Goal: Navigation & Orientation: Find specific page/section

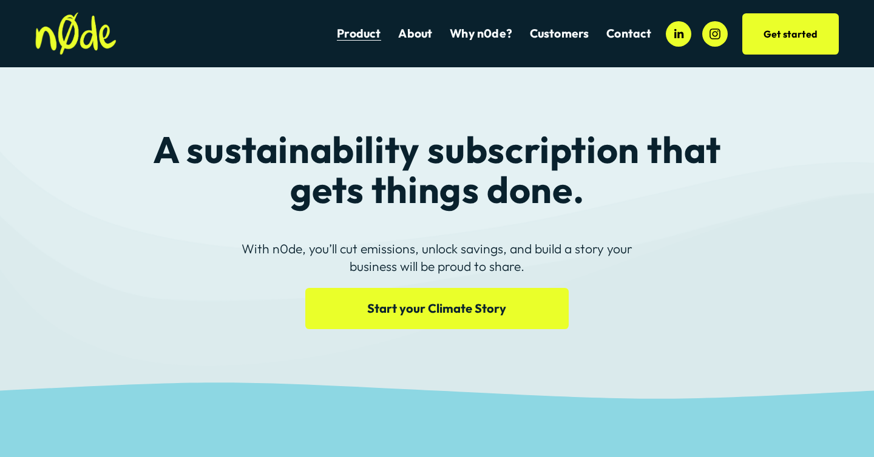
click at [415, 36] on link "About" at bounding box center [415, 33] width 34 height 16
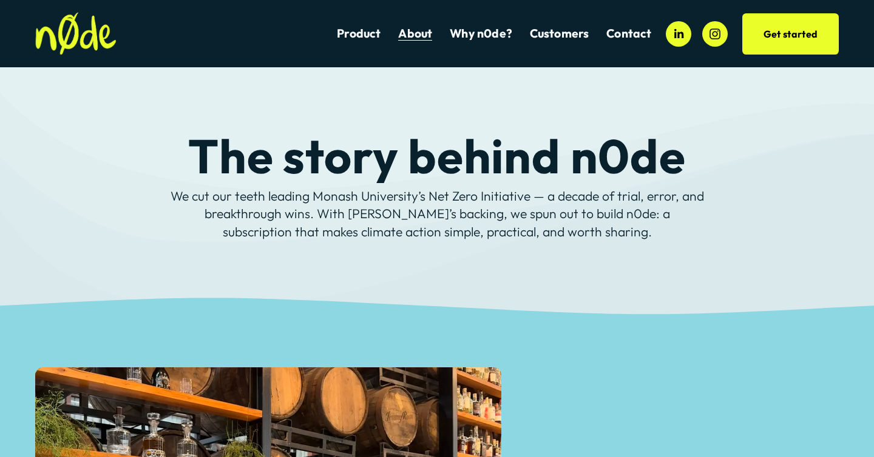
click at [368, 30] on link "Product" at bounding box center [359, 33] width 44 height 16
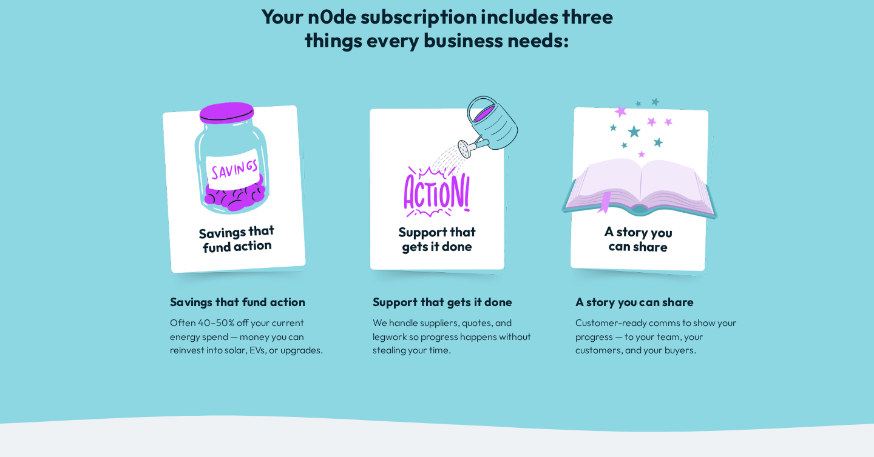
scroll to position [453, 0]
